Goal: Information Seeking & Learning: Check status

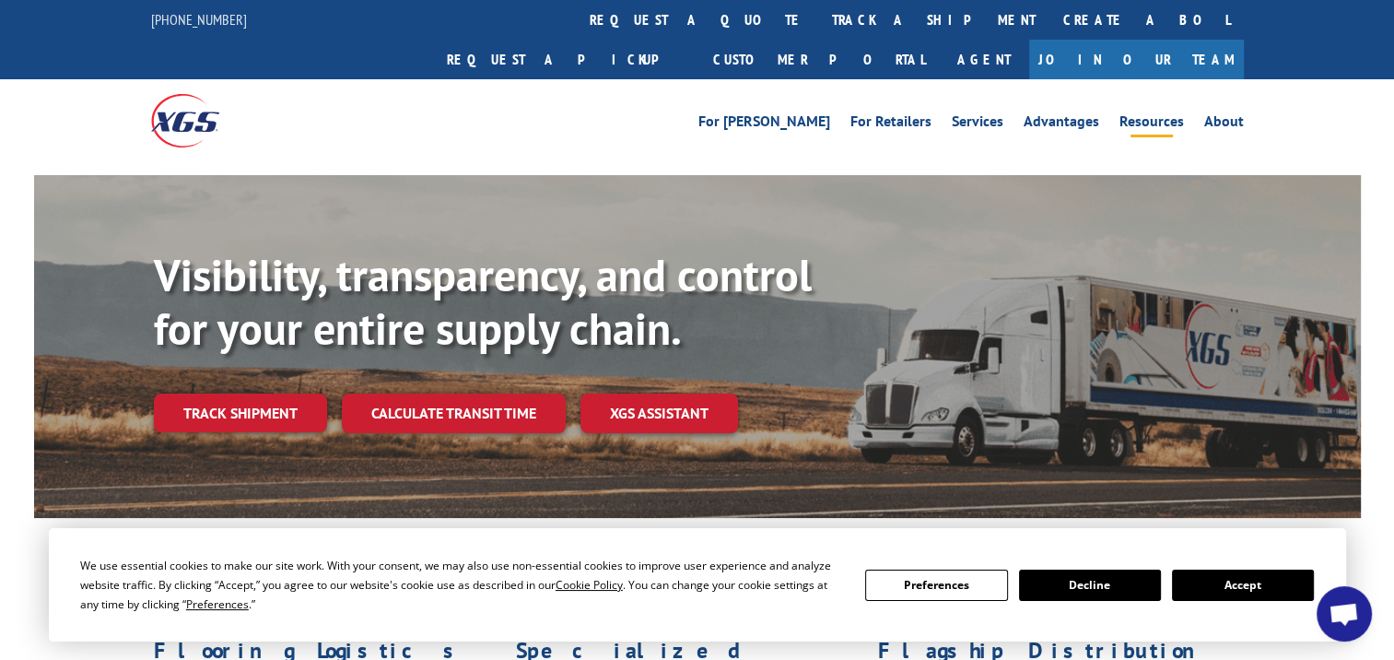
click at [1165, 114] on link "Resources" at bounding box center [1152, 124] width 65 height 20
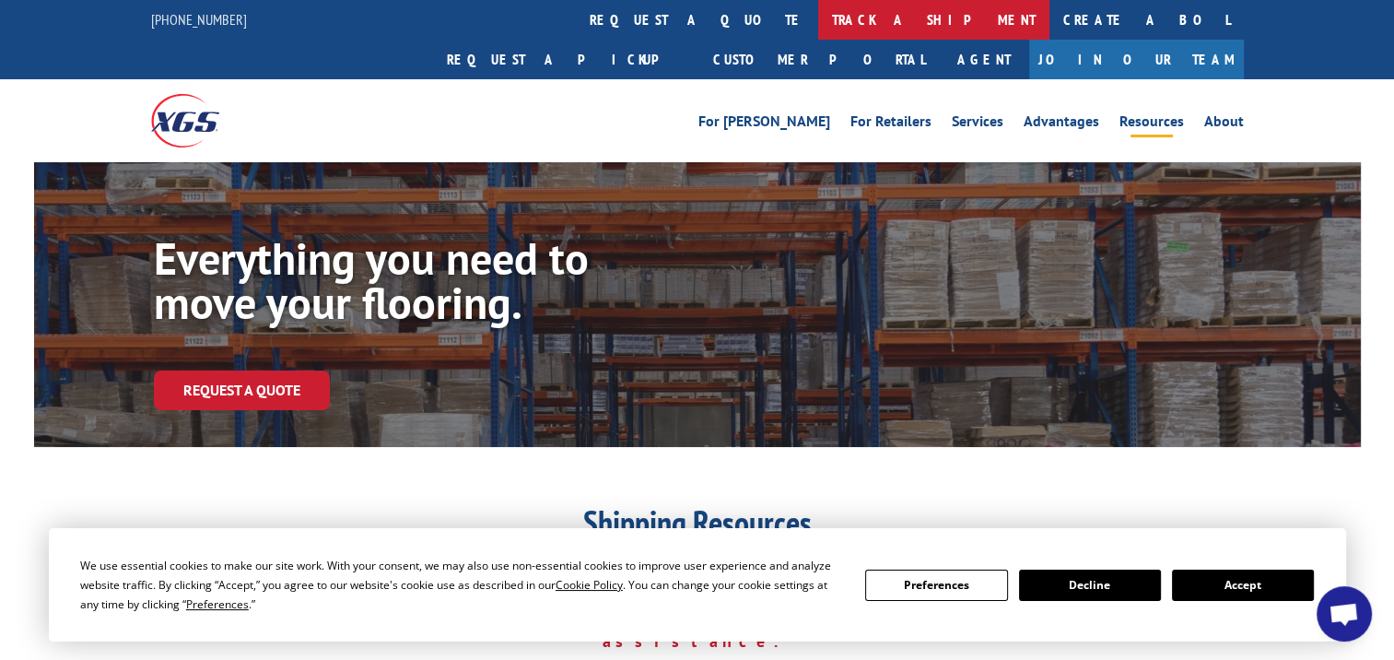
click at [818, 14] on link "track a shipment" at bounding box center [933, 20] width 231 height 40
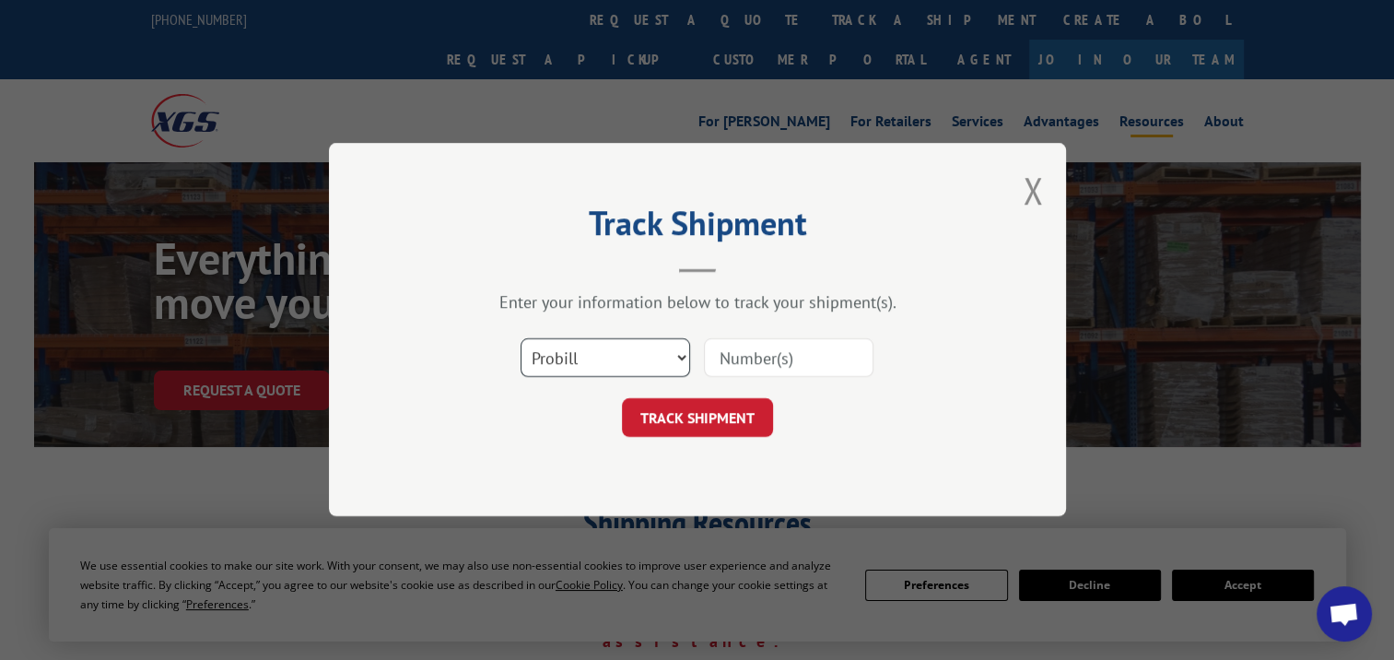
click at [678, 357] on select "Select category... Probill BOL PO" at bounding box center [606, 358] width 170 height 39
select select "bol"
click at [521, 339] on select "Select category... Probill BOL PO" at bounding box center [606, 358] width 170 height 39
click at [723, 359] on input at bounding box center [789, 358] width 170 height 39
paste input "50868346"
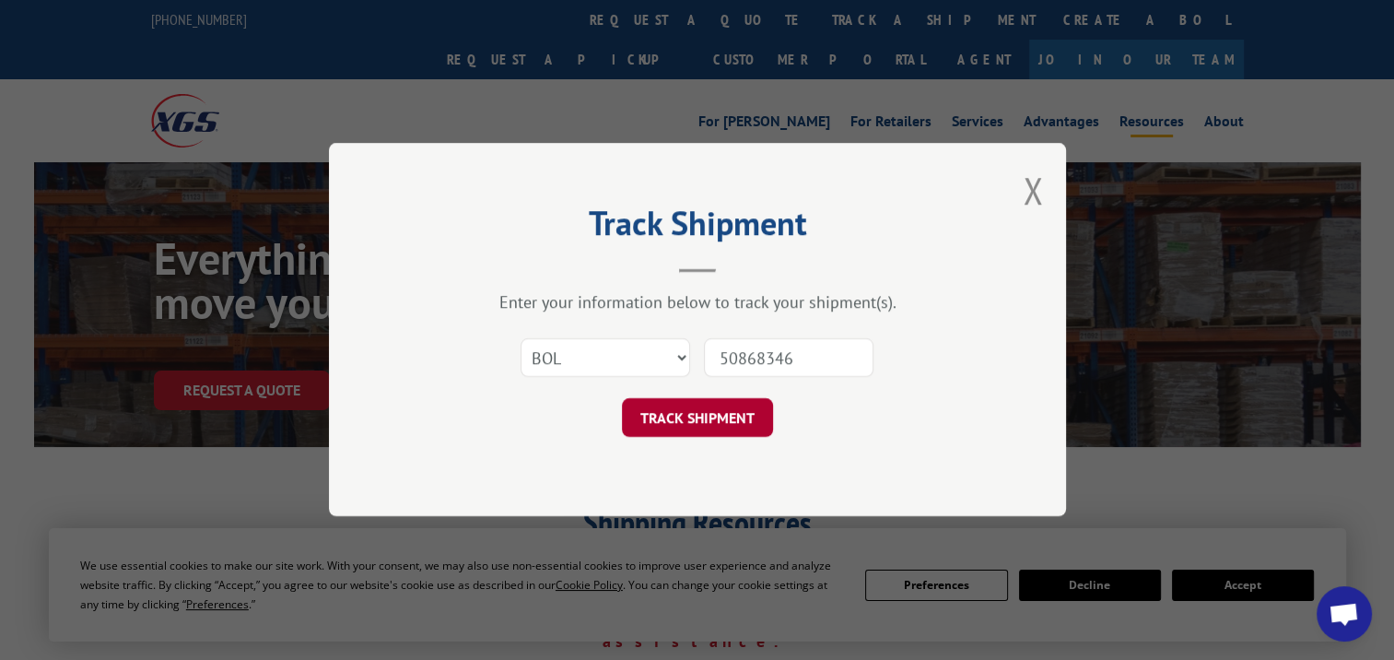
type input "50868346"
click at [723, 423] on button "TRACK SHIPMENT" at bounding box center [697, 418] width 151 height 39
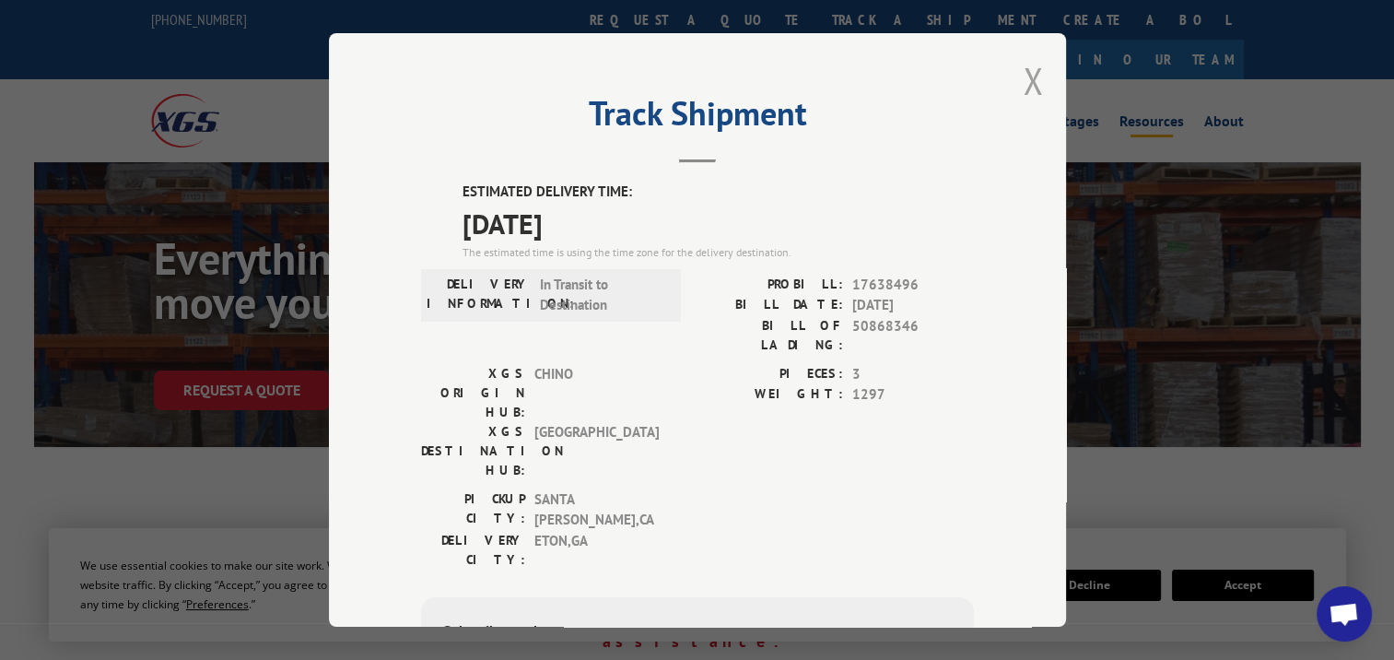
click at [1030, 71] on button "Close modal" at bounding box center [1033, 80] width 20 height 49
